Goal: Check status: Check status

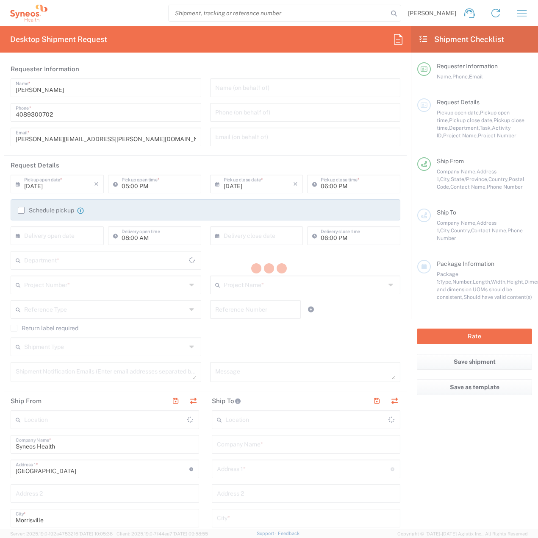
type input "8200"
type input "[US_STATE]"
type input "[GEOGRAPHIC_DATA]"
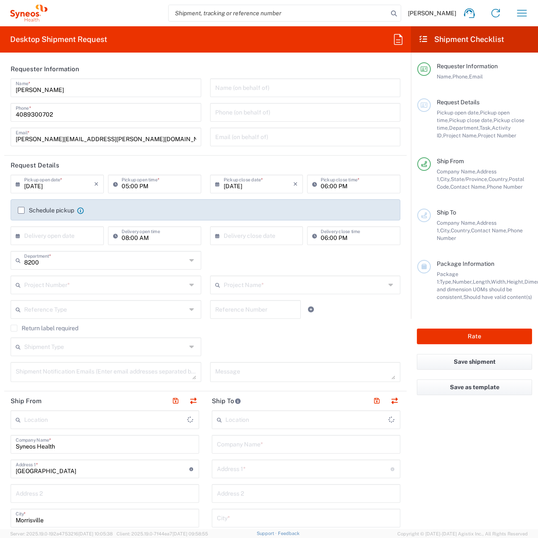
type input "Syneos Health, LLC-[GEOGRAPHIC_DATA] [GEOGRAPHIC_DATA] [GEOGRAPHIC_DATA]"
click at [520, 13] on icon "button" at bounding box center [523, 13] width 10 height 6
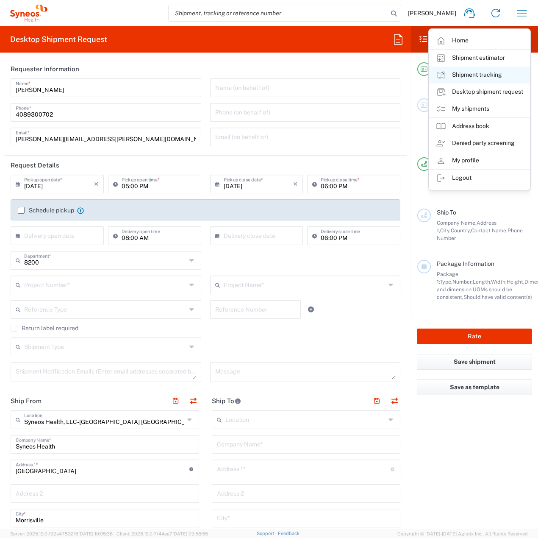
click at [476, 72] on link "Shipment tracking" at bounding box center [480, 75] width 101 height 17
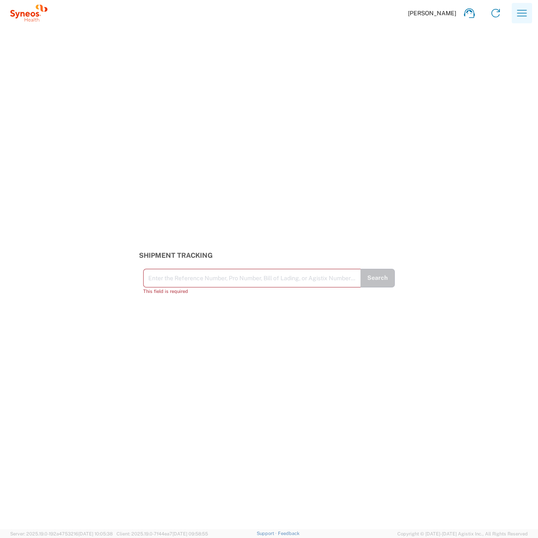
click at [524, 11] on icon "button" at bounding box center [523, 13] width 10 height 6
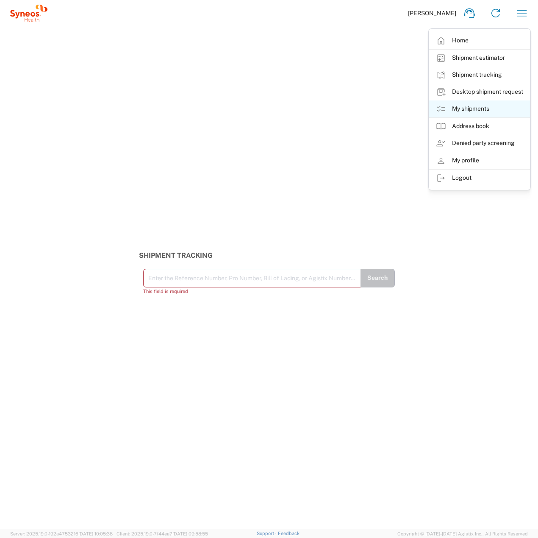
click at [477, 112] on link "My shipments" at bounding box center [480, 108] width 101 height 17
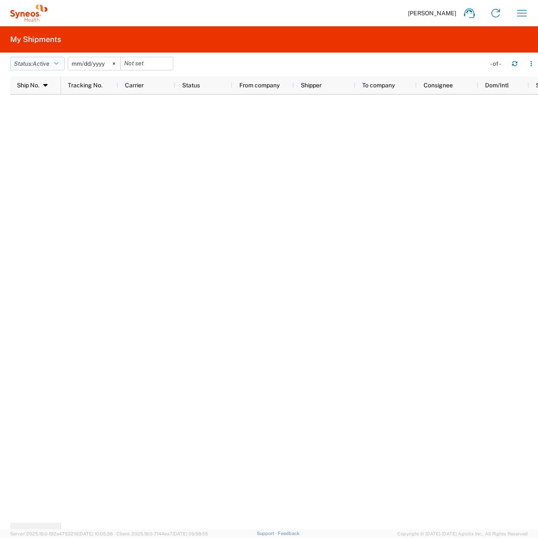
click at [59, 64] on icon "button" at bounding box center [56, 64] width 4 height 6
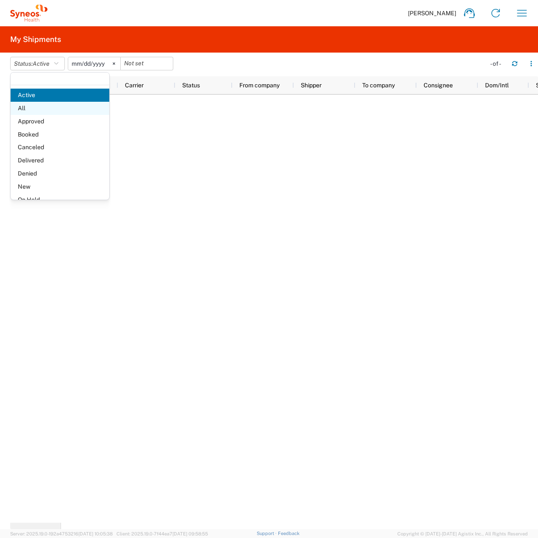
click at [60, 109] on span "All" at bounding box center [60, 108] width 99 height 13
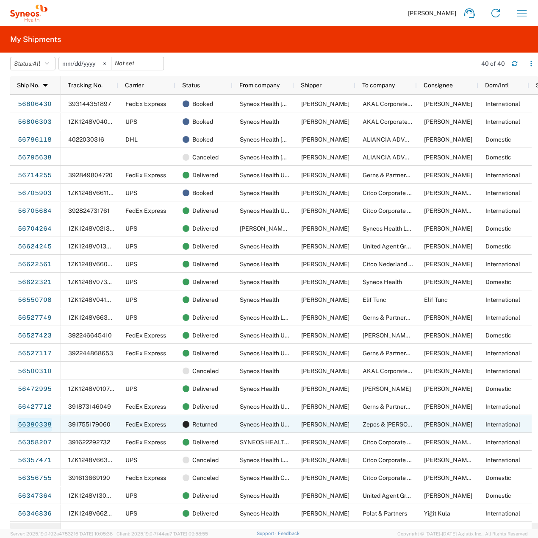
click at [37, 427] on link "56390338" at bounding box center [34, 425] width 35 height 14
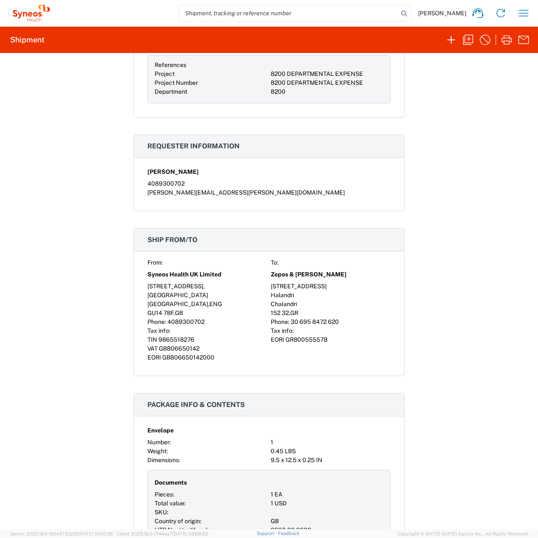
scroll to position [339, 0]
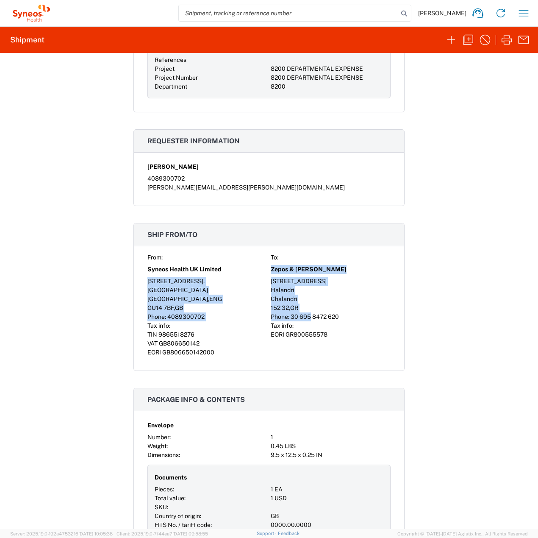
drag, startPoint x: 268, startPoint y: 278, endPoint x: 306, endPoint y: 322, distance: 58.3
click at [306, 322] on div "From: To: Syneos Health UK Limited Zepos & Yannopoulos [STREET_ADDRESS][GEOGRAP…" at bounding box center [269, 305] width 243 height 104
click at [309, 320] on span "30 695 8472 620" at bounding box center [315, 316] width 48 height 7
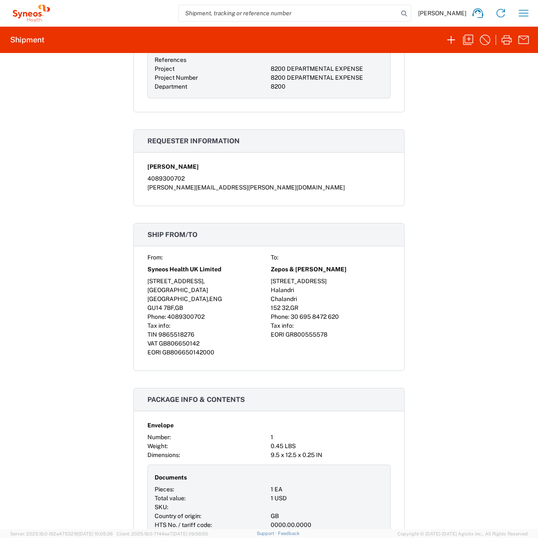
click at [321, 330] on div "Tax info:" at bounding box center [331, 325] width 120 height 9
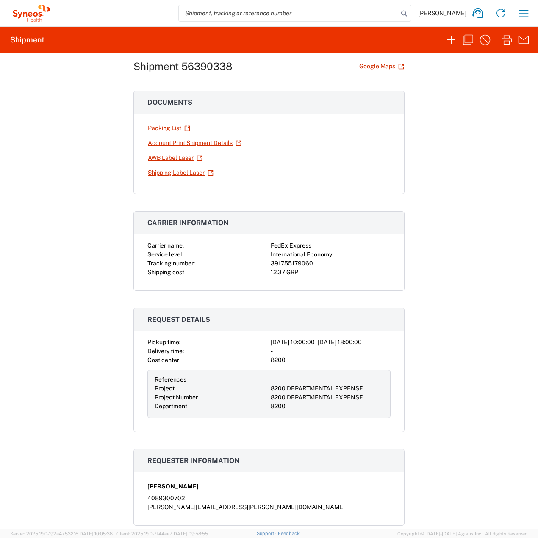
scroll to position [0, 0]
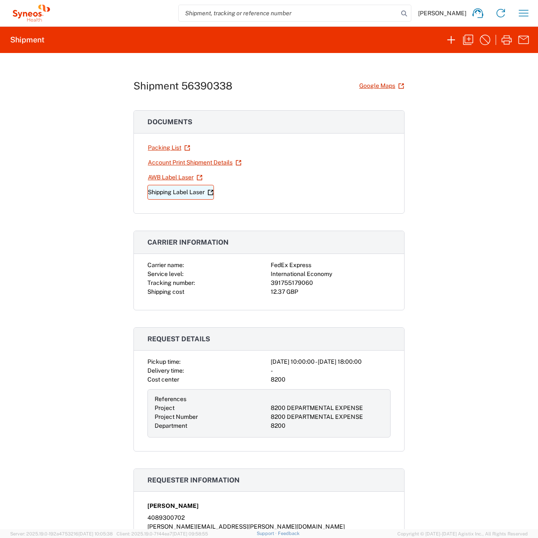
click at [179, 192] on link "Shipping Label Laser" at bounding box center [181, 192] width 67 height 15
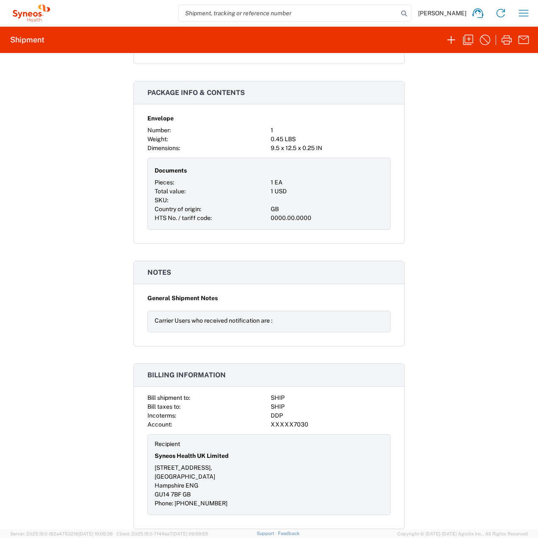
scroll to position [316, 0]
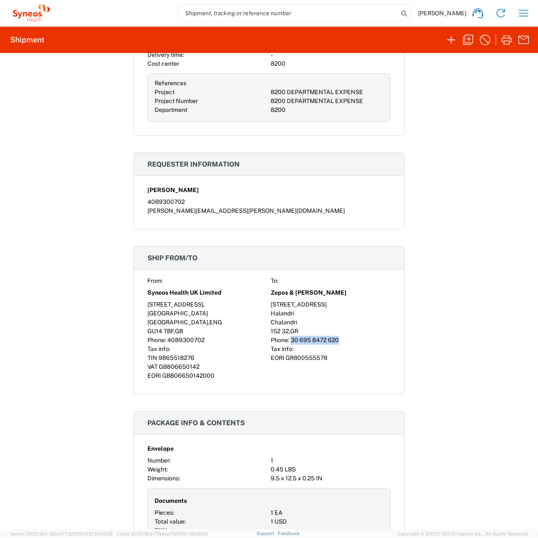
drag, startPoint x: 288, startPoint y: 348, endPoint x: 336, endPoint y: 349, distance: 47.5
click at [336, 343] on span "30 695 8472 620" at bounding box center [315, 340] width 48 height 7
copy span "30 695 8472 620"
